Goal: Transaction & Acquisition: Subscribe to service/newsletter

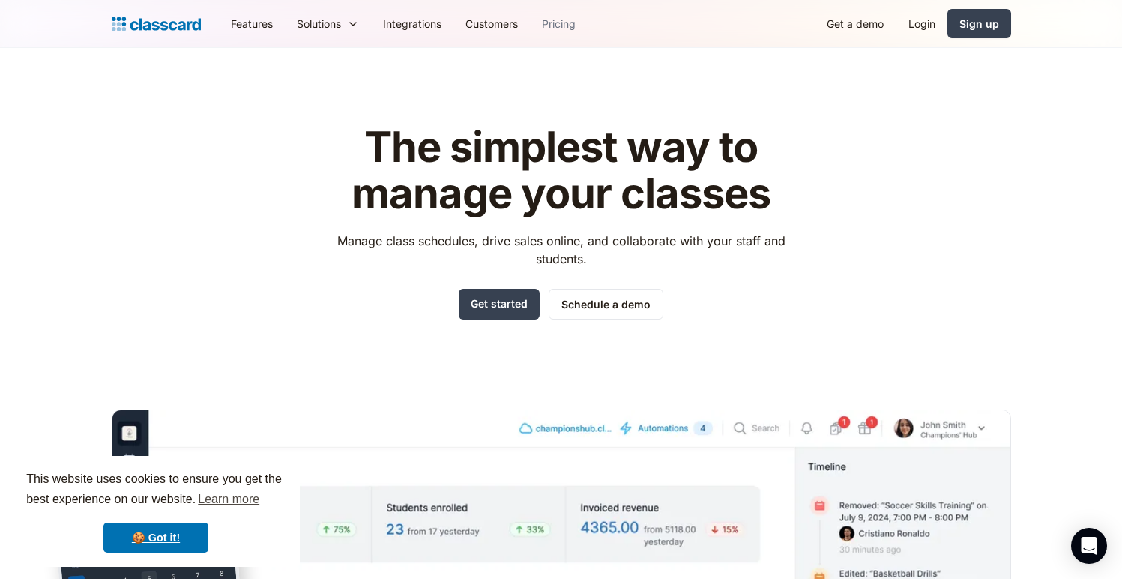
click at [588, 19] on link "Pricing" at bounding box center [559, 24] width 58 height 34
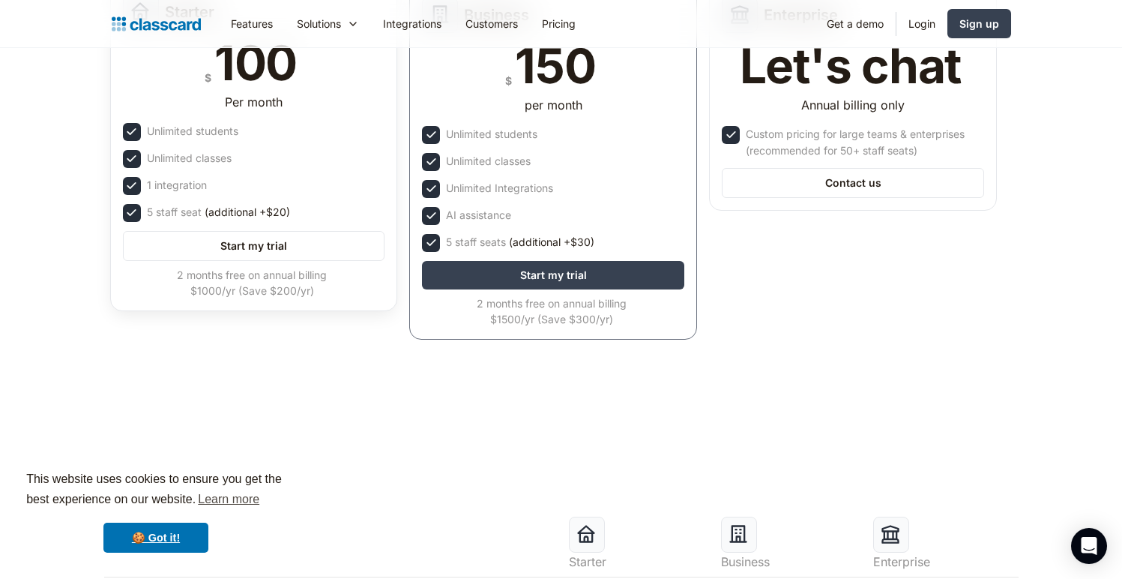
scroll to position [194, 0]
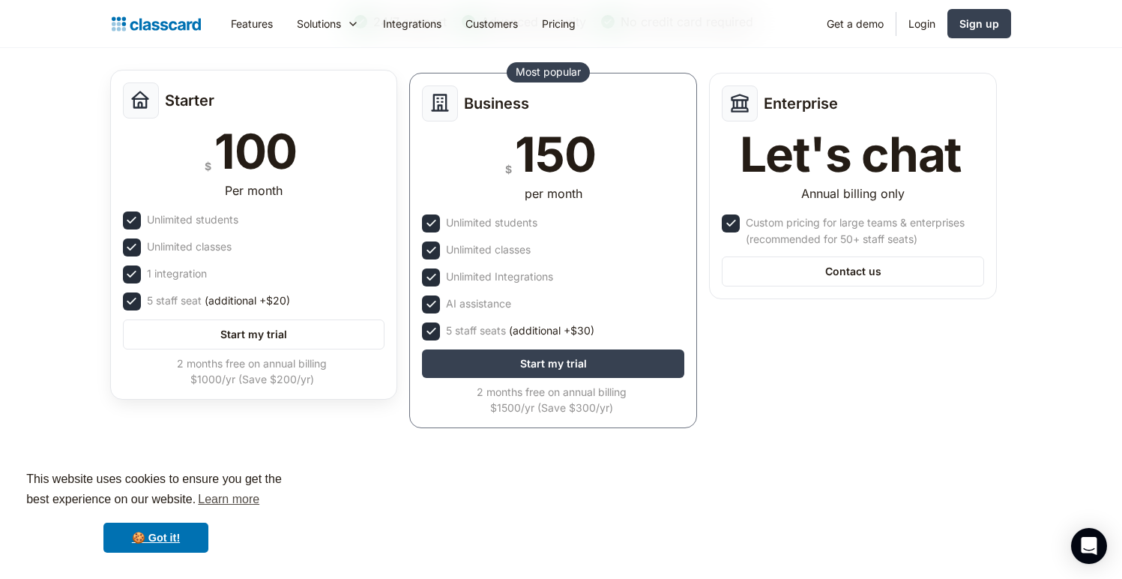
click at [235, 219] on div "Unlimited students" at bounding box center [192, 219] width 91 height 16
drag, startPoint x: 166, startPoint y: 303, endPoint x: 325, endPoint y: 305, distance: 159.7
click at [325, 305] on div "5 staff seat (additional +$20)" at bounding box center [254, 301] width 262 height 18
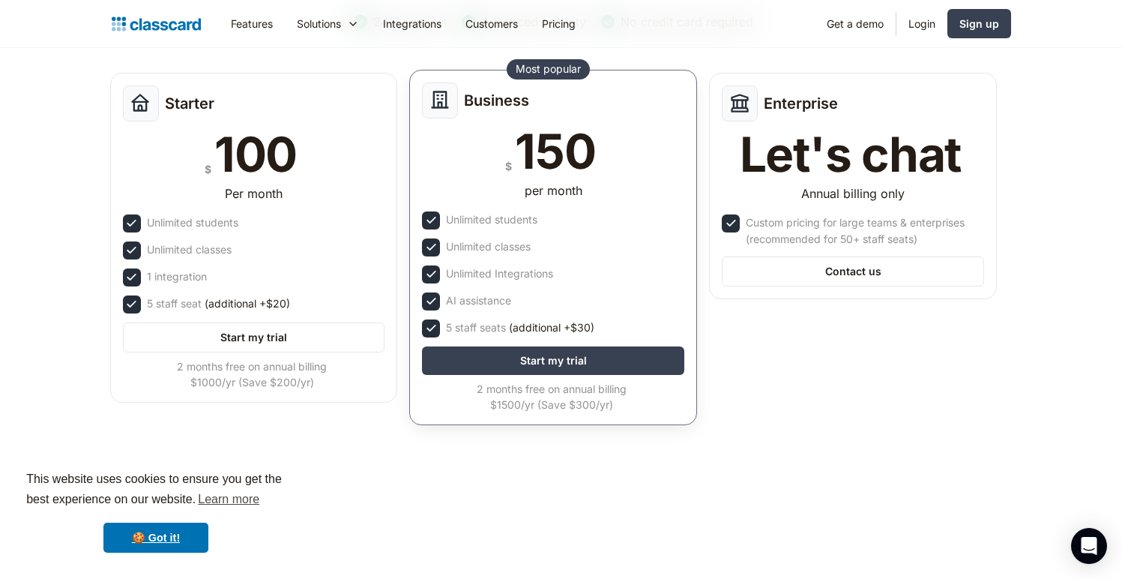
click at [524, 252] on div "Unlimited classes" at bounding box center [488, 246] width 85 height 16
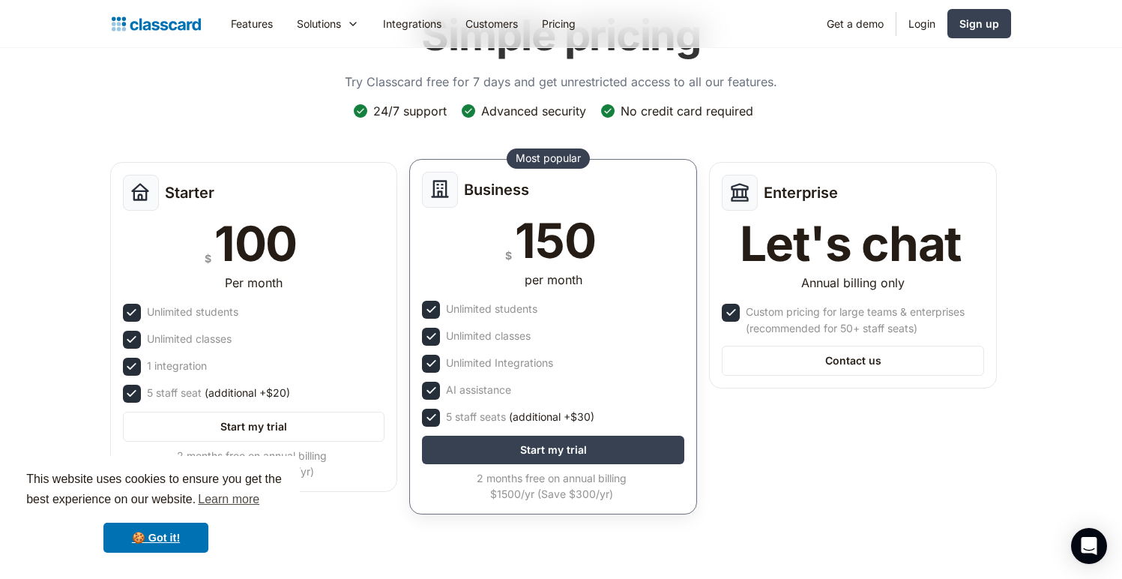
scroll to position [124, 0]
